Goal: Find specific page/section: Find specific page/section

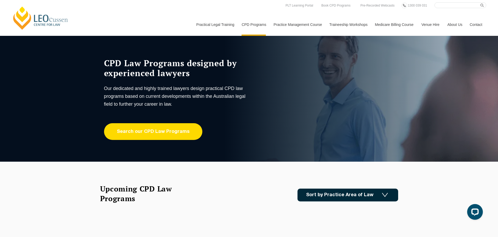
click at [183, 131] on link "Search our CPD Law Programs" at bounding box center [153, 131] width 98 height 17
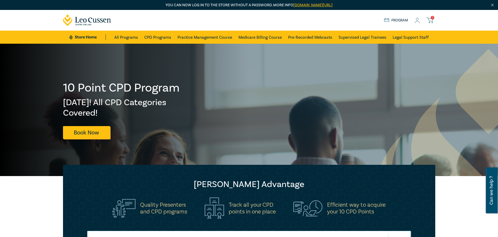
click at [417, 20] on icon at bounding box center [416, 20] width 5 height 5
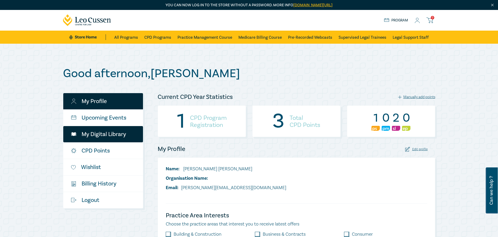
click at [115, 133] on link "My Digital Library" at bounding box center [103, 134] width 80 height 16
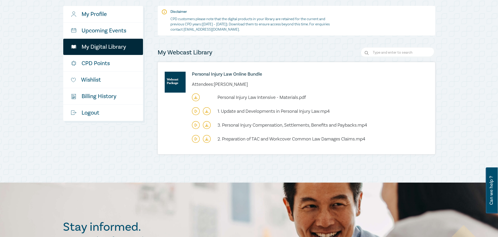
scroll to position [59, 0]
